Goal: Task Accomplishment & Management: Use online tool/utility

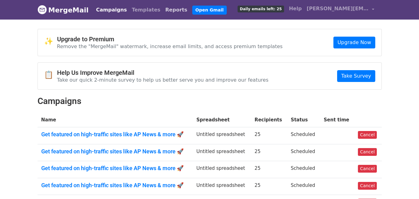
click at [163, 11] on link "Reports" at bounding box center [176, 10] width 27 height 12
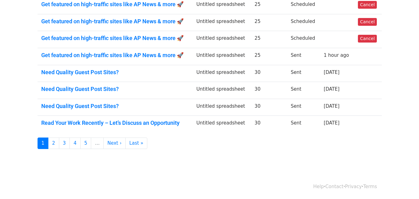
scroll to position [9, 0]
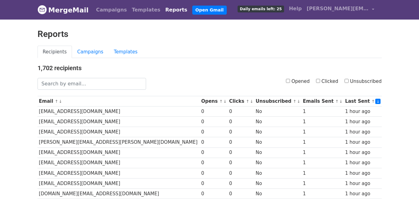
click at [320, 81] on input "Clicked" at bounding box center [318, 81] width 4 height 4
checkbox input "true"
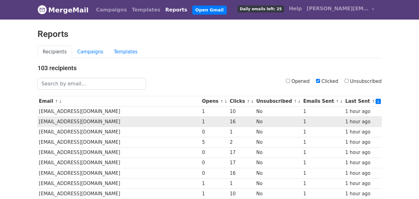
scroll to position [307, 0]
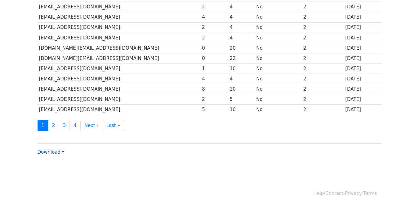
click at [58, 149] on link "Download" at bounding box center [51, 152] width 27 height 6
click at [58, 159] on link "CSV" at bounding box center [62, 164] width 49 height 10
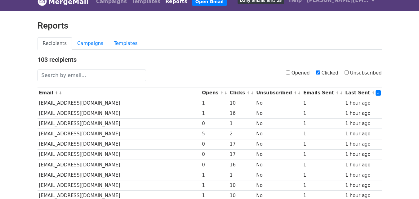
scroll to position [0, 0]
